Goal: Task Accomplishment & Management: Manage account settings

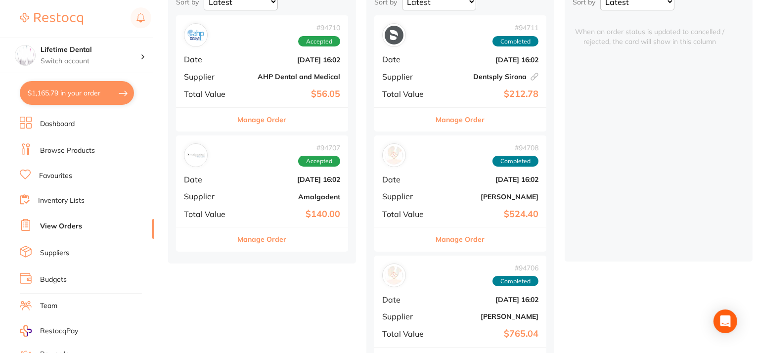
scroll to position [148, 0]
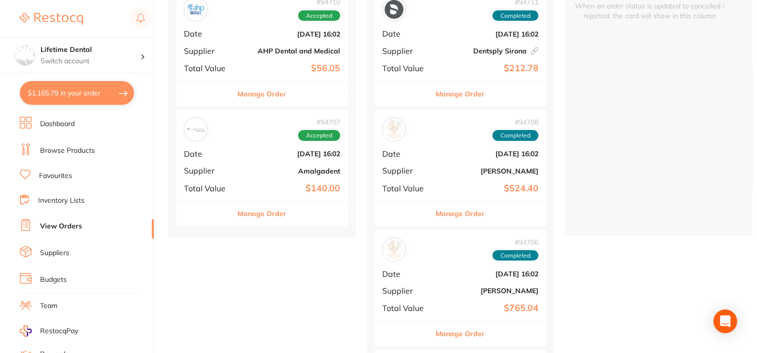
click at [259, 217] on button "Manage Order" at bounding box center [262, 214] width 49 height 24
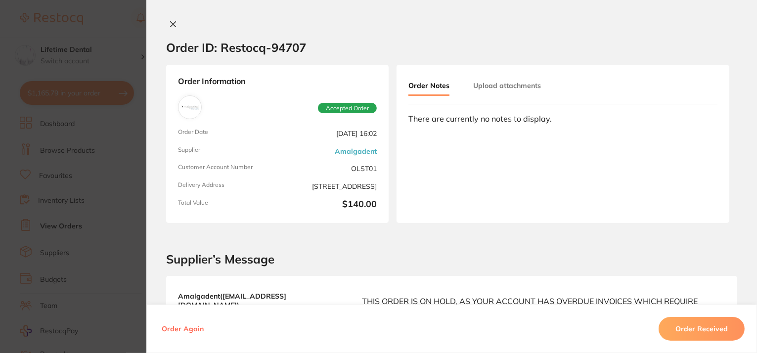
click at [171, 24] on icon at bounding box center [173, 24] width 5 height 5
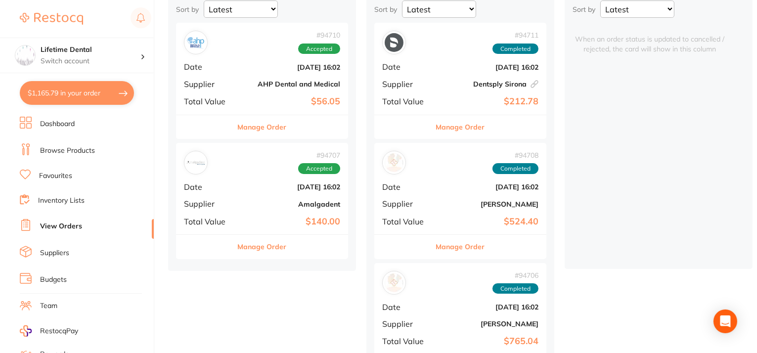
scroll to position [99, 0]
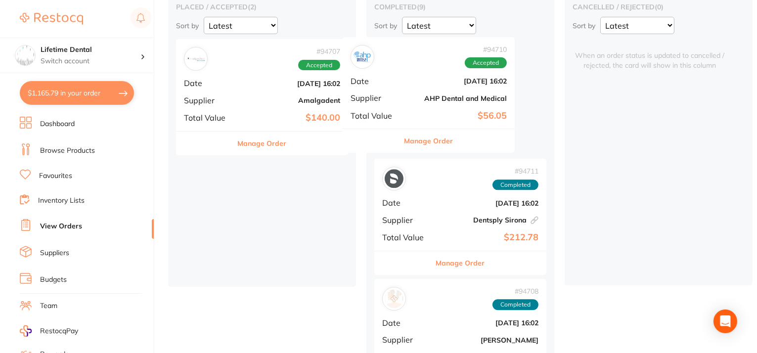
drag, startPoint x: 257, startPoint y: 101, endPoint x: 430, endPoint y: 98, distance: 172.7
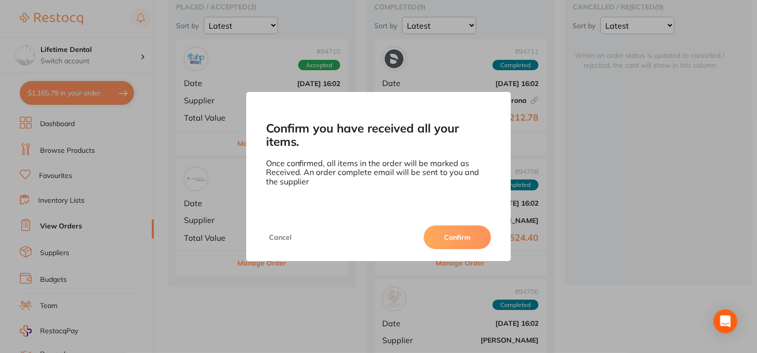
click at [448, 244] on button "Confirm" at bounding box center [457, 238] width 67 height 24
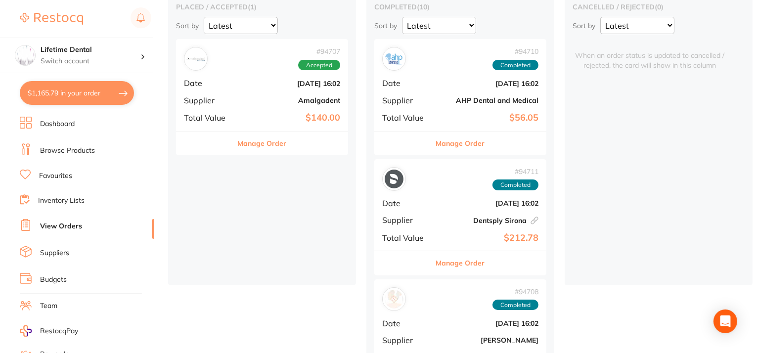
click at [472, 113] on b "$56.05" at bounding box center [489, 118] width 99 height 10
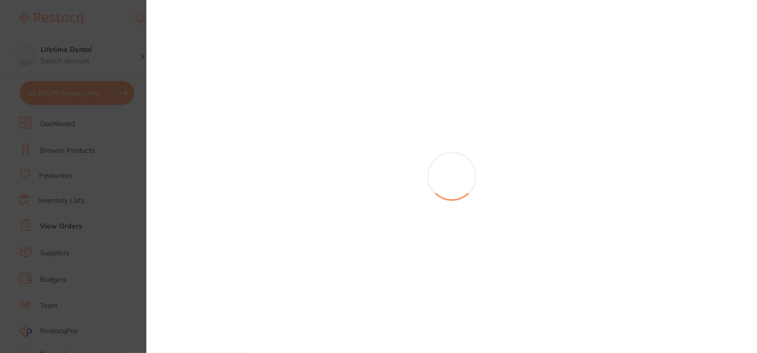
click at [472, 112] on section at bounding box center [378, 176] width 757 height 353
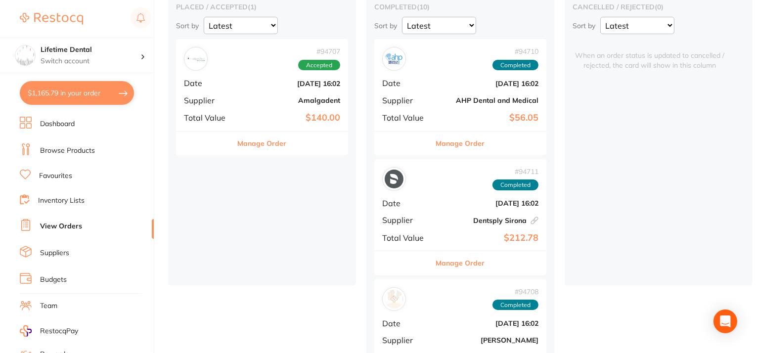
click at [461, 141] on button "Manage Order" at bounding box center [460, 144] width 49 height 24
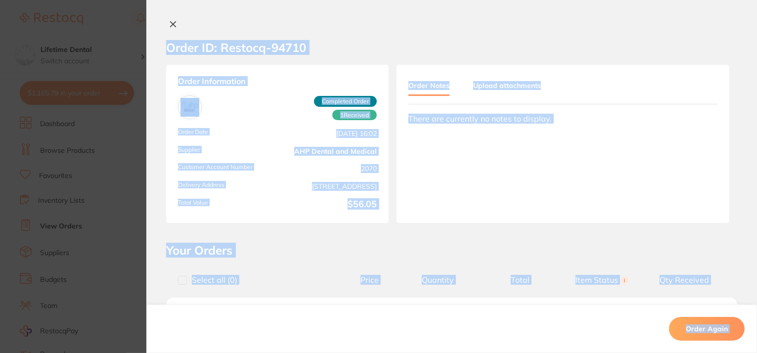
click at [504, 170] on div "Order Notes Upload attachments There are currently no notes to display." at bounding box center [563, 144] width 333 height 158
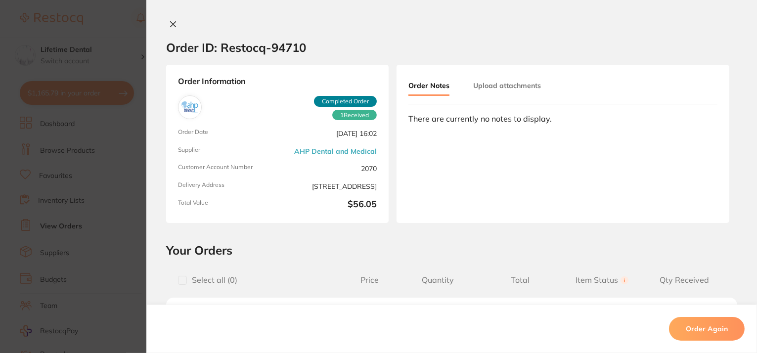
click at [487, 86] on button "Upload attachments" at bounding box center [507, 86] width 68 height 18
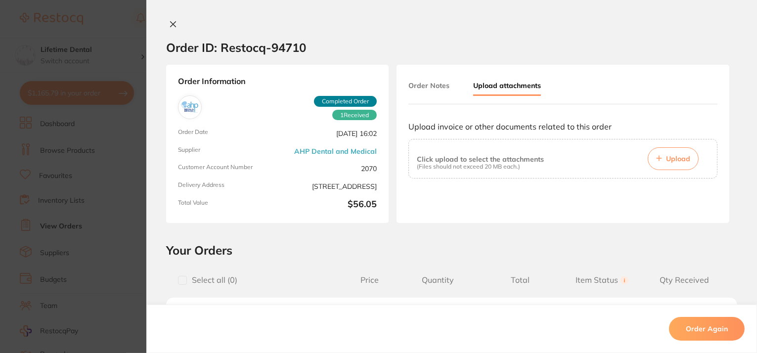
scroll to position [49, 0]
click at [666, 157] on span "Upload" at bounding box center [678, 158] width 24 height 9
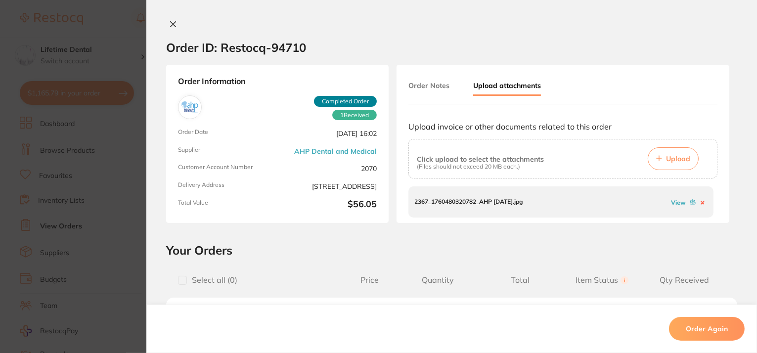
click at [441, 48] on section "Order ID: Restocq- 94710" at bounding box center [451, 47] width 611 height 35
click at [172, 19] on div "Order ID: Restocq- 94710 Order Information 1 Received Completed Order Order Dat…" at bounding box center [451, 176] width 611 height 353
click at [170, 25] on icon at bounding box center [173, 24] width 8 height 8
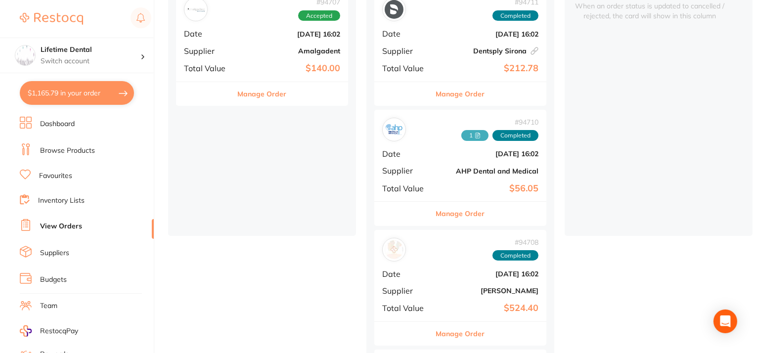
scroll to position [99, 0]
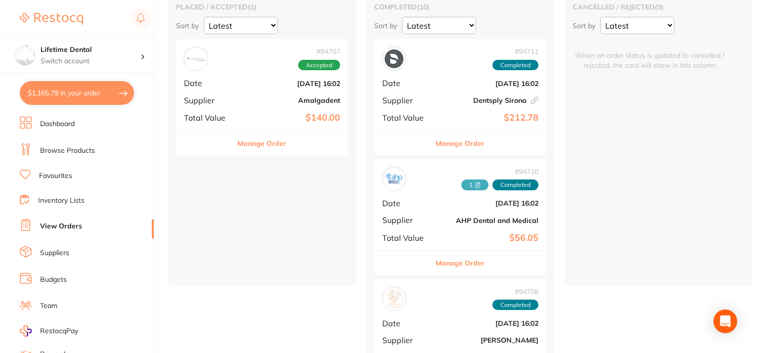
click at [463, 142] on button "Manage Order" at bounding box center [460, 144] width 49 height 24
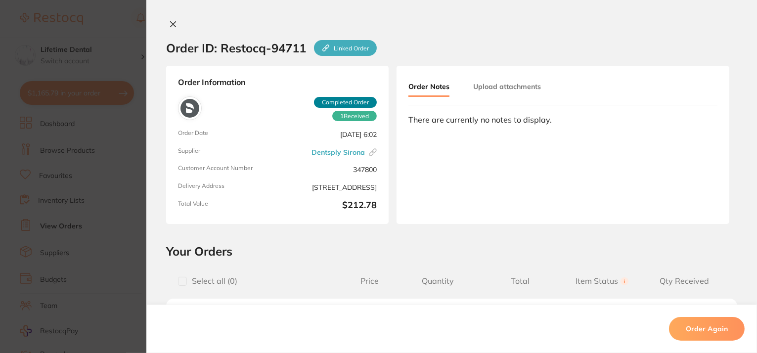
click at [169, 21] on icon at bounding box center [173, 24] width 8 height 8
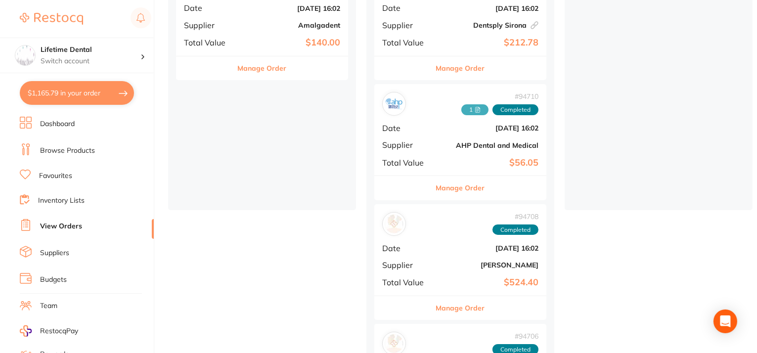
scroll to position [198, 0]
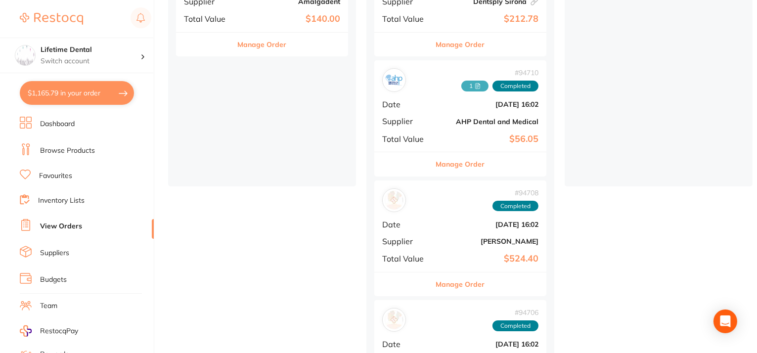
click at [456, 283] on button "Manage Order" at bounding box center [460, 285] width 49 height 24
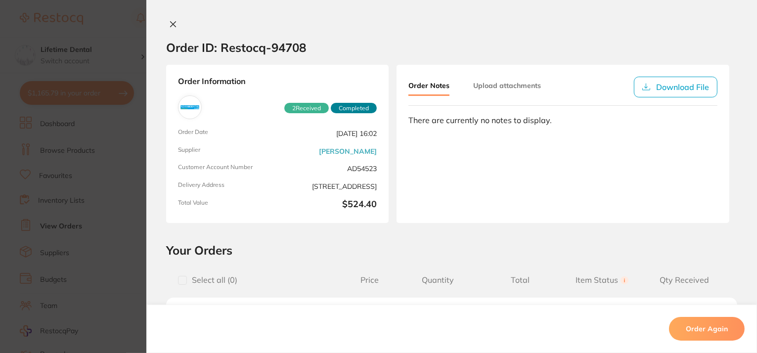
click at [509, 82] on button "Upload attachments" at bounding box center [507, 86] width 68 height 18
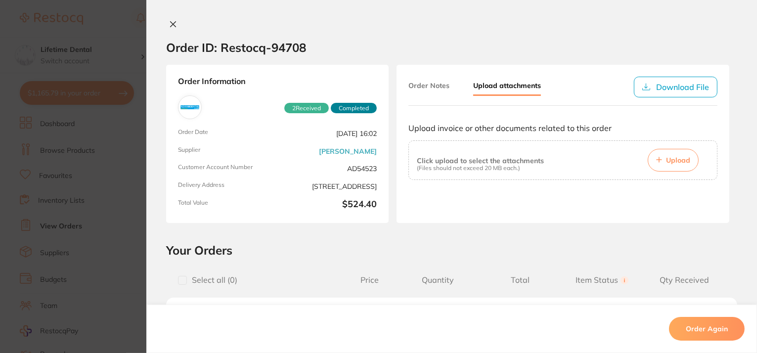
click at [671, 161] on span "Upload" at bounding box center [678, 160] width 24 height 9
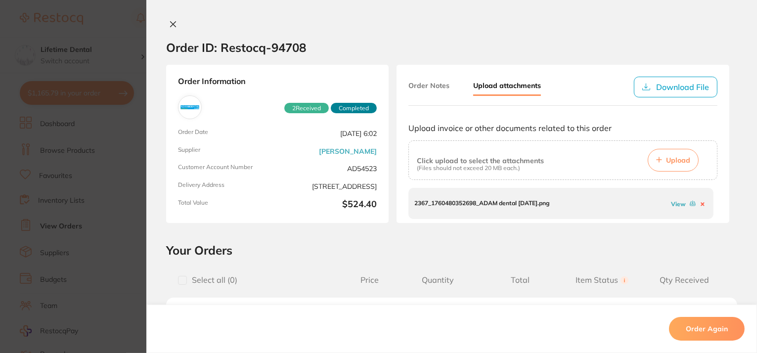
click at [169, 23] on icon at bounding box center [173, 24] width 8 height 8
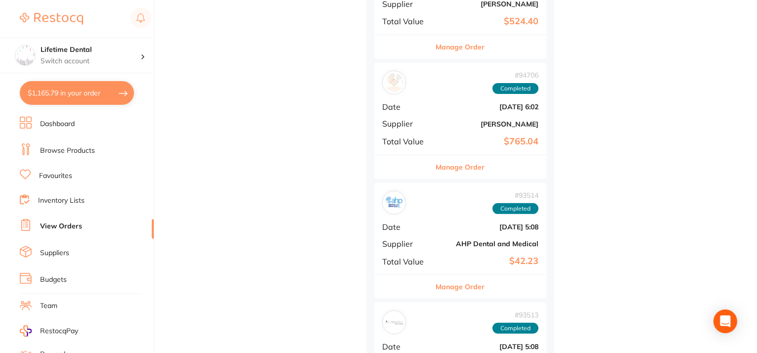
scroll to position [445, 0]
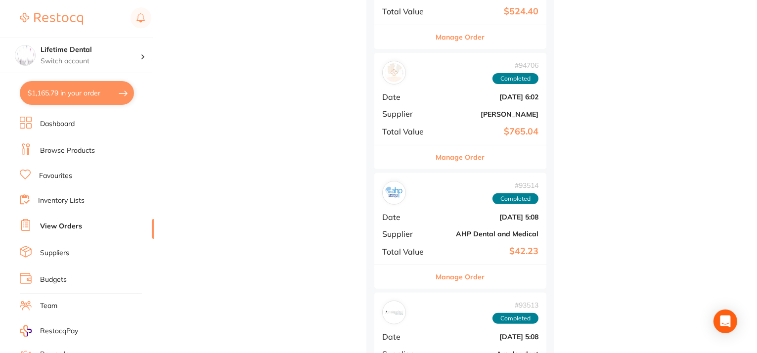
click at [467, 279] on button "Manage Order" at bounding box center [460, 277] width 49 height 24
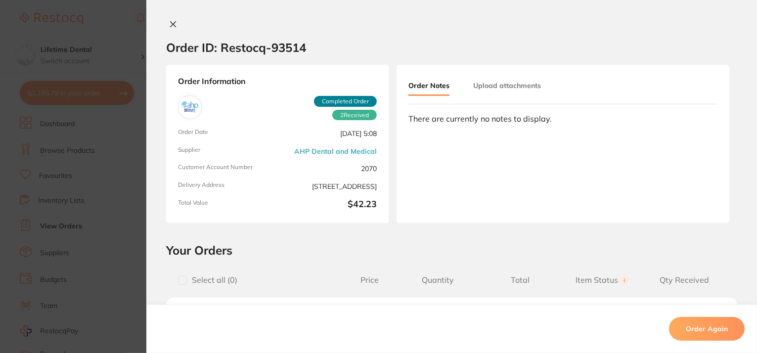
click at [172, 22] on icon at bounding box center [173, 24] width 8 height 8
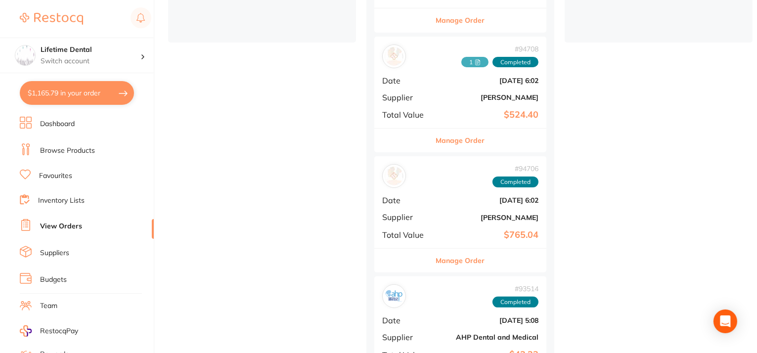
scroll to position [255, 0]
